Goal: Task Accomplishment & Management: Complete application form

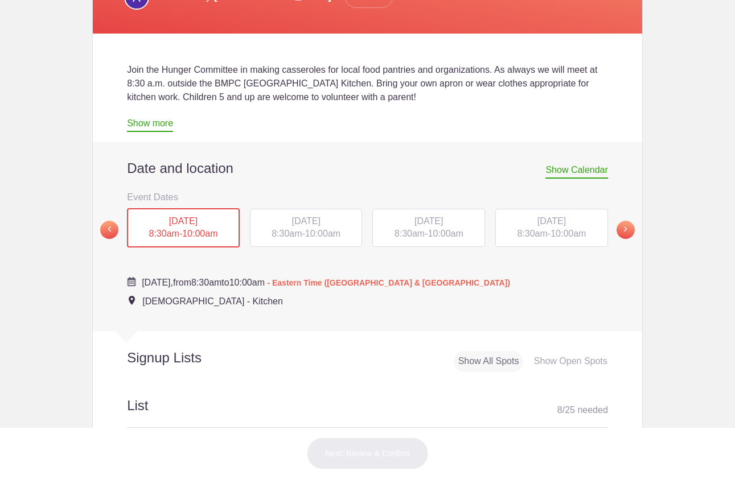
scroll to position [264, 0]
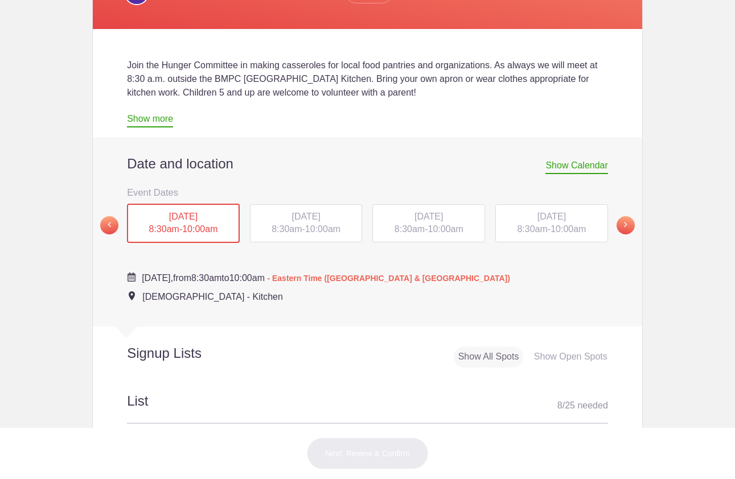
click at [189, 227] on span "10:00am" at bounding box center [199, 229] width 35 height 10
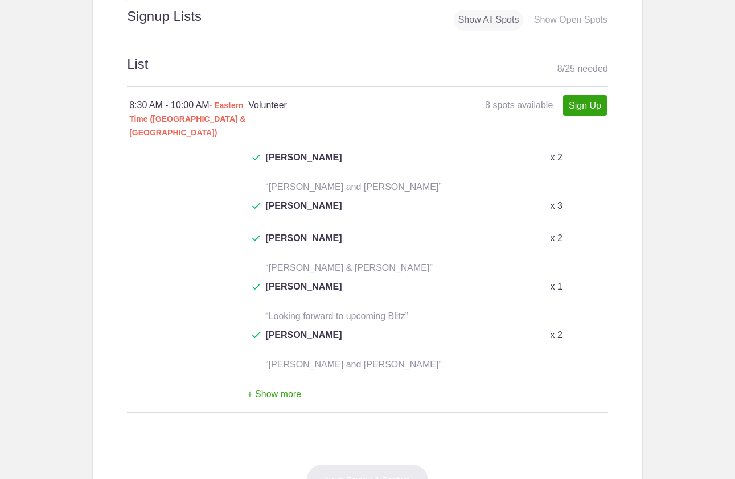
scroll to position [602, 0]
click at [276, 376] on button "+ Show more" at bounding box center [274, 394] width 54 height 36
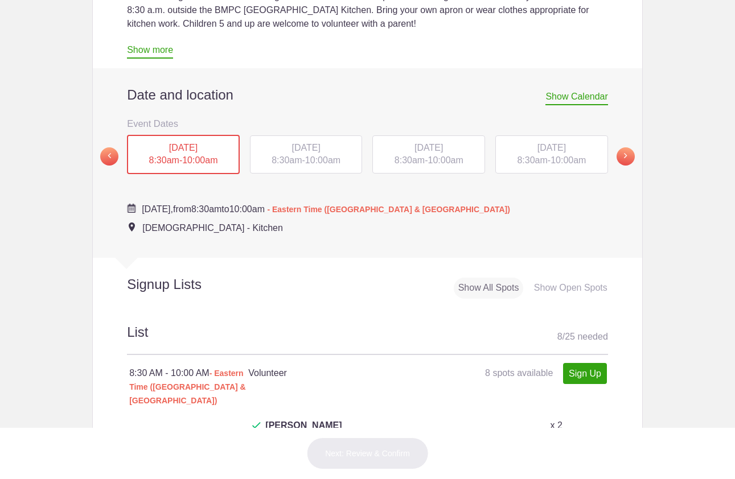
scroll to position [332, 0]
click at [588, 375] on link "Sign Up" at bounding box center [585, 374] width 44 height 21
type input "1"
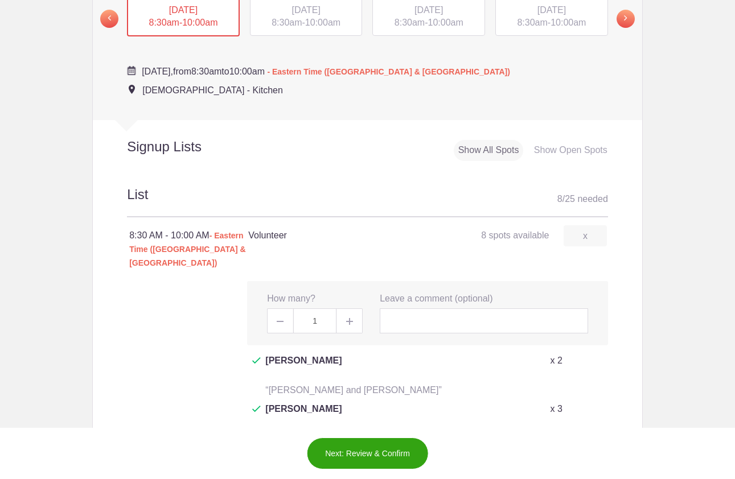
scroll to position [482, 0]
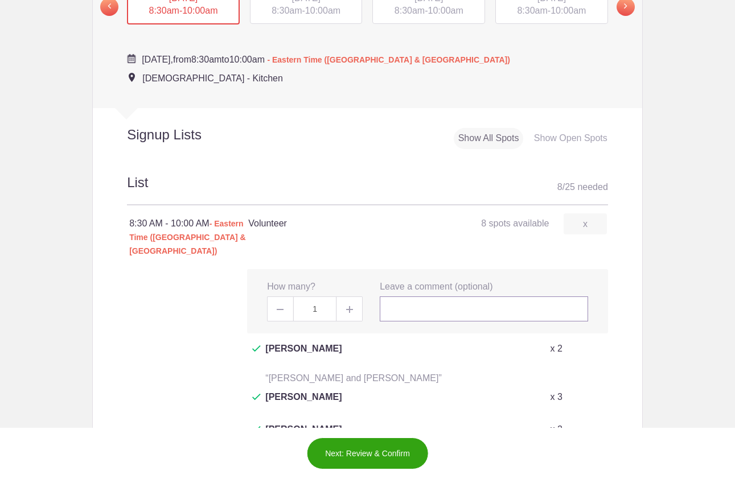
click at [417, 297] on input "text" at bounding box center [484, 309] width 208 height 25
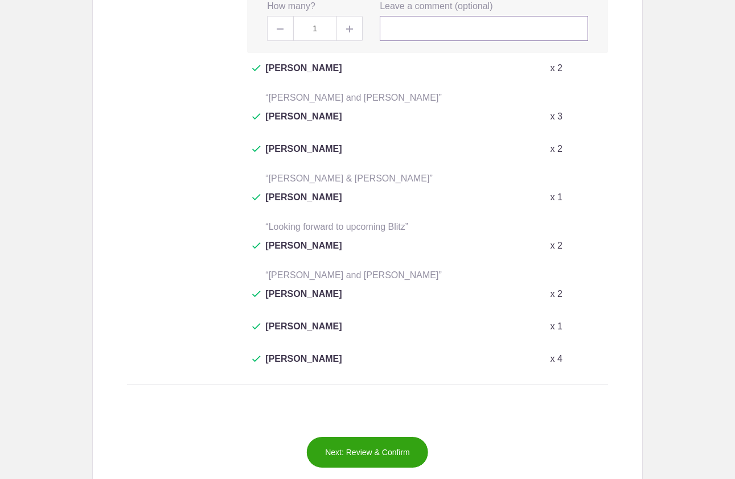
scroll to position [763, 0]
click at [385, 437] on button "Next: Review & Confirm" at bounding box center [367, 453] width 122 height 32
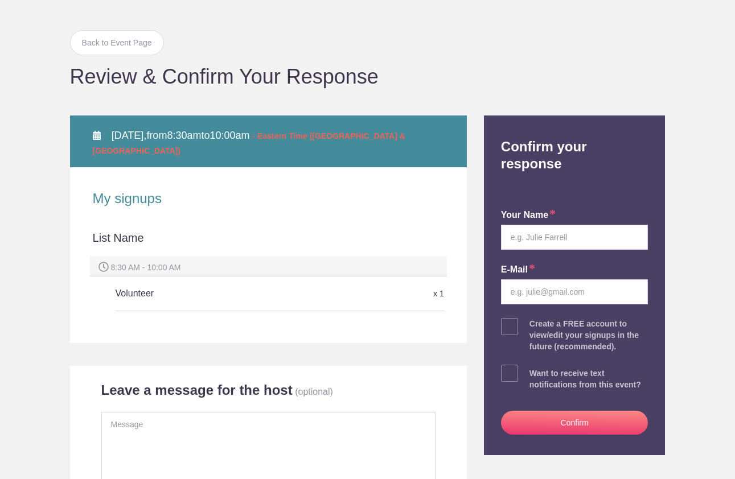
scroll to position [58, 0]
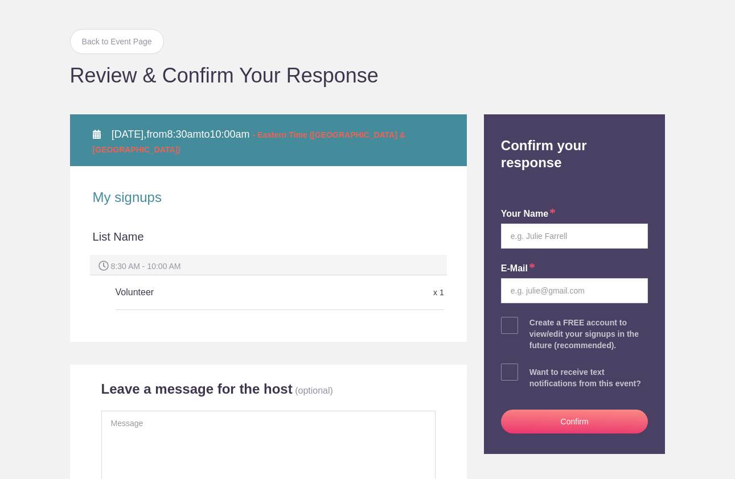
click at [159, 289] on h5 "Volunteer" at bounding box center [225, 292] width 219 height 23
click at [135, 294] on h5 "Volunteer" at bounding box center [225, 292] width 219 height 23
click at [511, 224] on input "text" at bounding box center [574, 236] width 147 height 25
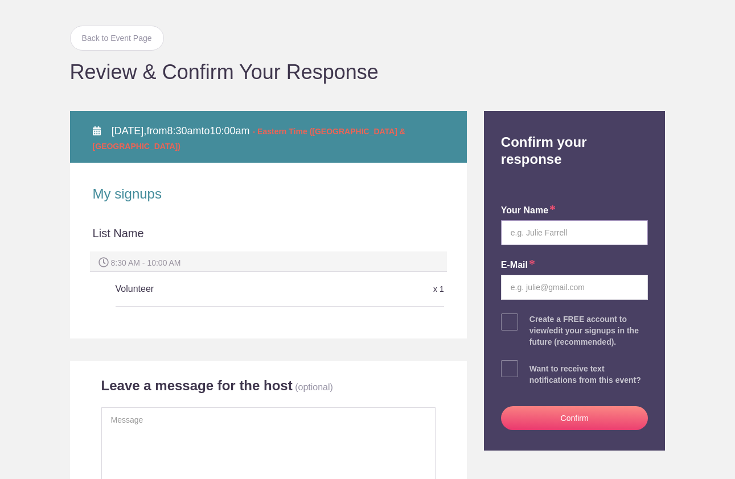
type input "[PERSON_NAME]"
type input "ebzelov@comcast.net"
click at [579, 407] on button "Confirm" at bounding box center [574, 419] width 147 height 24
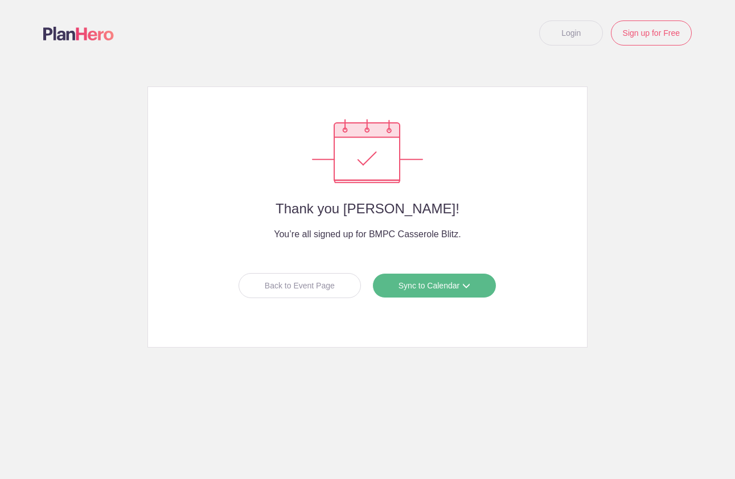
click at [449, 286] on link "Sync to Calendar" at bounding box center [434, 285] width 124 height 25
click at [425, 359] on link "Apple iCal" at bounding box center [429, 357] width 101 height 23
